Goal: Register for event/course

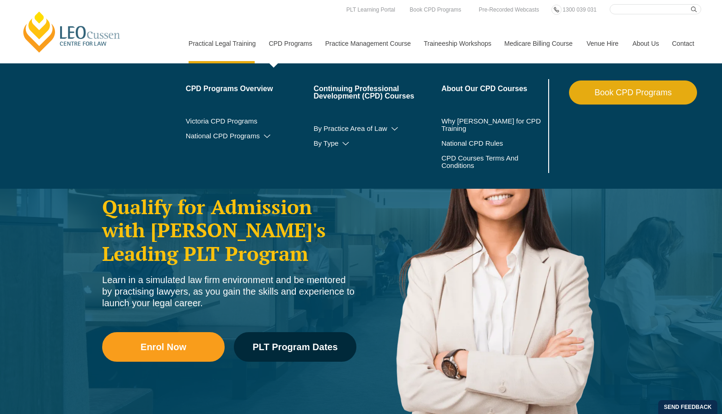
click at [279, 45] on link "CPD Programs" at bounding box center [290, 44] width 56 height 40
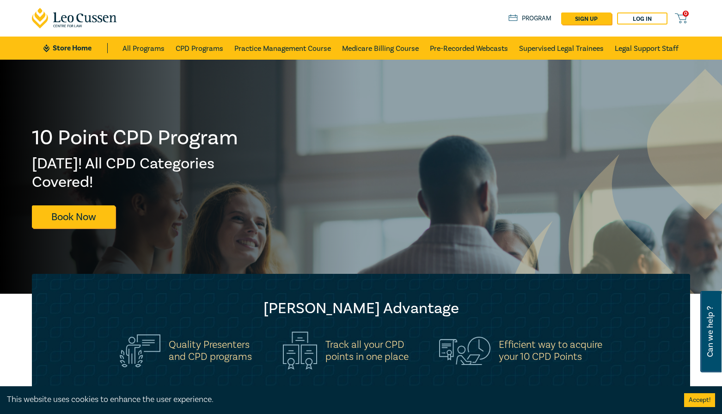
scroll to position [191, 0]
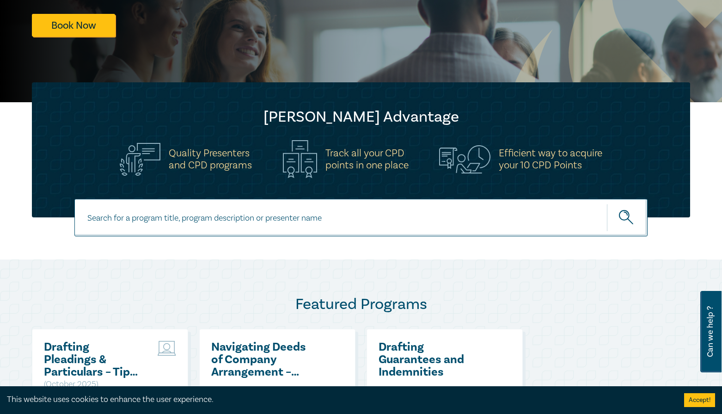
click at [142, 227] on input at bounding box center [360, 217] width 573 height 37
paste input "Family Law Practice"
type input "Family Law Practice"
click at [627, 217] on button "submit" at bounding box center [627, 217] width 41 height 28
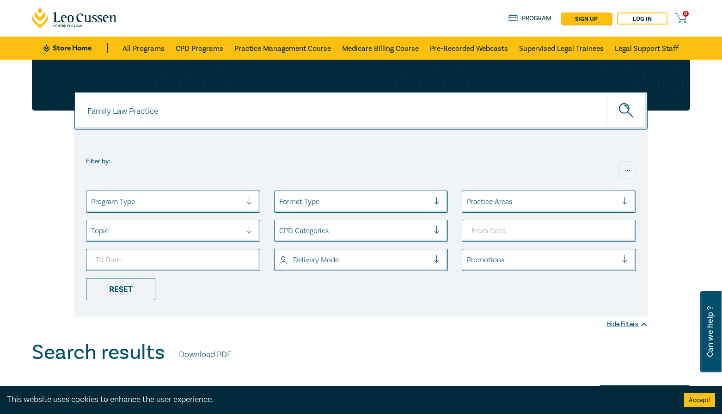
scroll to position [188, 0]
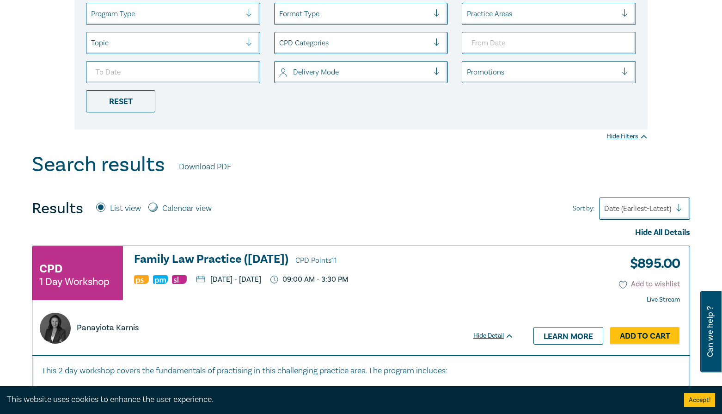
click at [189, 258] on h3 "Family Law Practice (November 2025) CPD Points 11" at bounding box center [324, 260] width 380 height 14
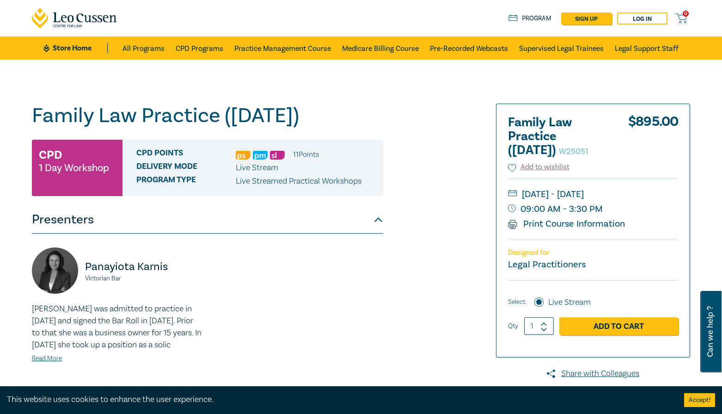
scroll to position [307, 0]
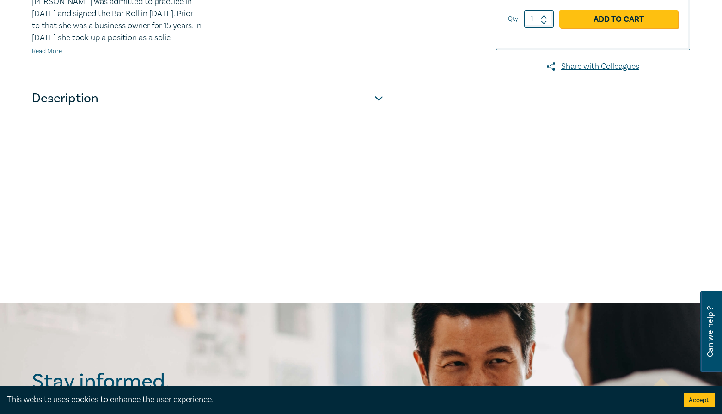
click at [188, 112] on button "Description" at bounding box center [207, 99] width 351 height 28
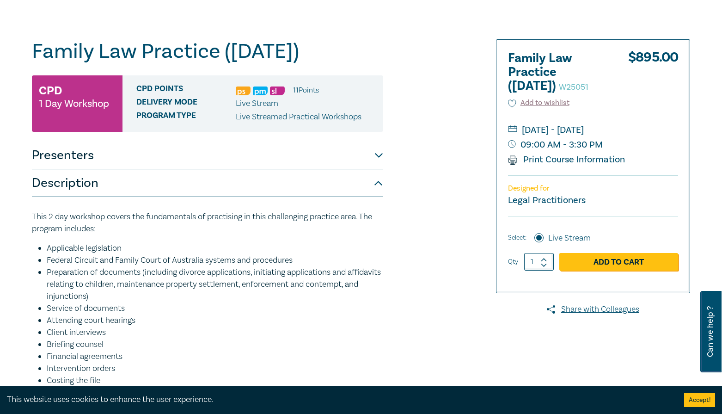
scroll to position [66, 0]
